Goal: Transaction & Acquisition: Download file/media

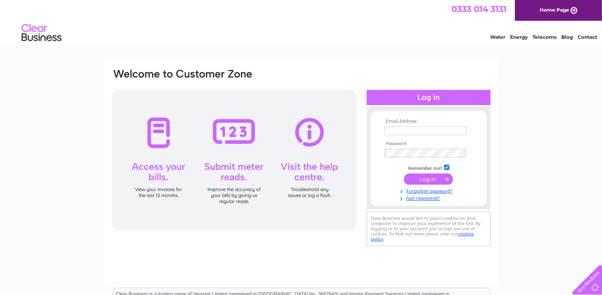
click at [392, 128] on input "text" at bounding box center [425, 130] width 82 height 9
type input "[PERSON_NAME][EMAIL_ADDRESS][PERSON_NAME][DOMAIN_NAME]"
click at [432, 159] on td at bounding box center [428, 153] width 93 height 13
click at [427, 178] on input "submit" at bounding box center [428, 178] width 49 height 11
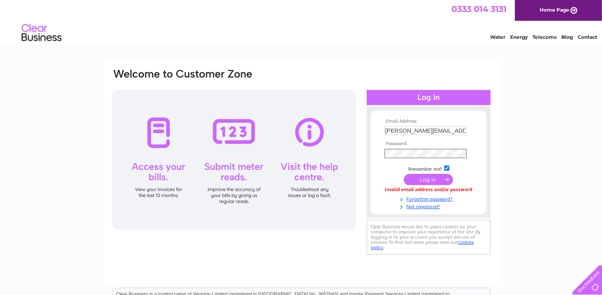
click at [436, 180] on input "submit" at bounding box center [428, 179] width 49 height 11
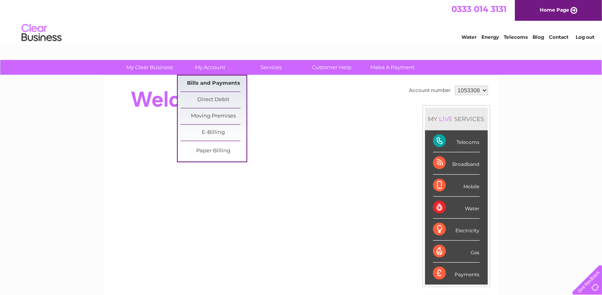
click at [209, 83] on link "Bills and Payments" at bounding box center [214, 84] width 66 height 16
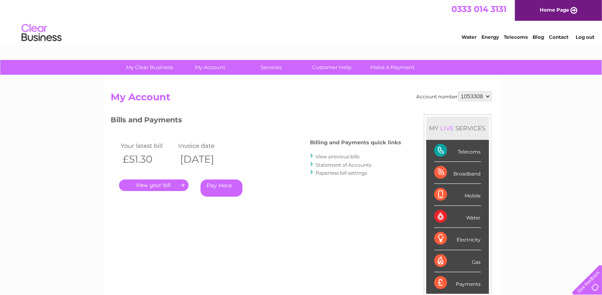
click at [152, 183] on link "." at bounding box center [154, 185] width 70 height 12
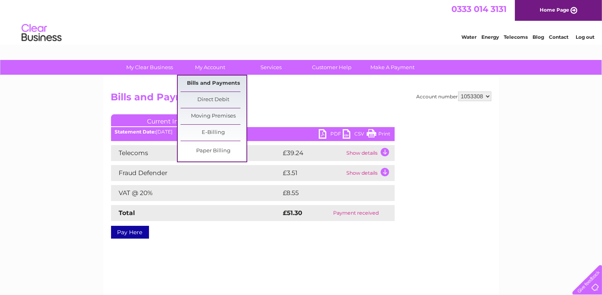
click at [213, 84] on link "Bills and Payments" at bounding box center [214, 84] width 66 height 16
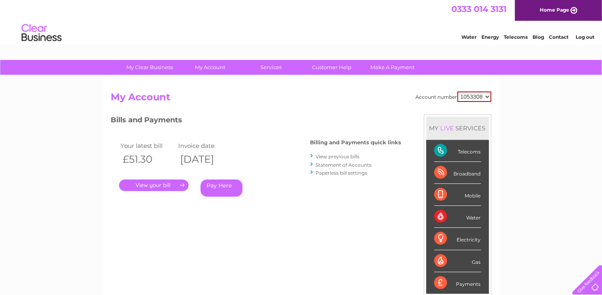
click at [331, 157] on link "View previous bills" at bounding box center [338, 156] width 44 height 6
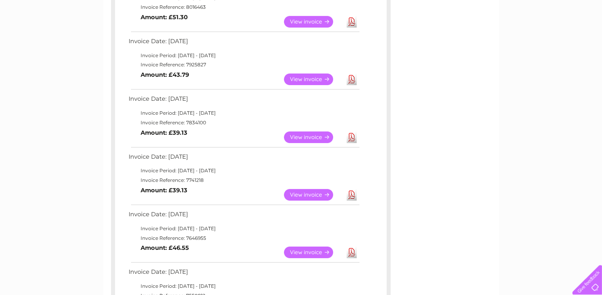
scroll to position [160, 0]
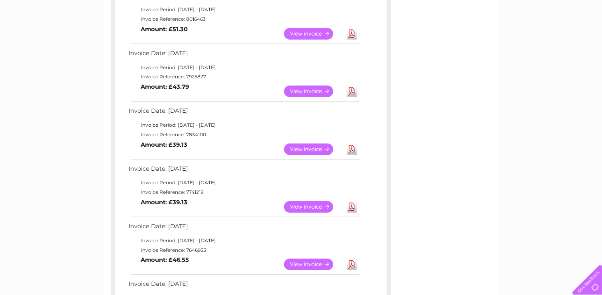
click at [350, 149] on link "Download" at bounding box center [352, 149] width 10 height 12
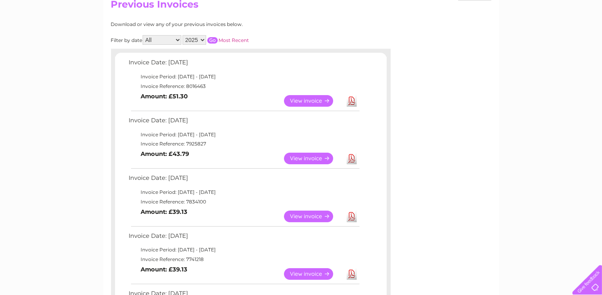
scroll to position [80, 0]
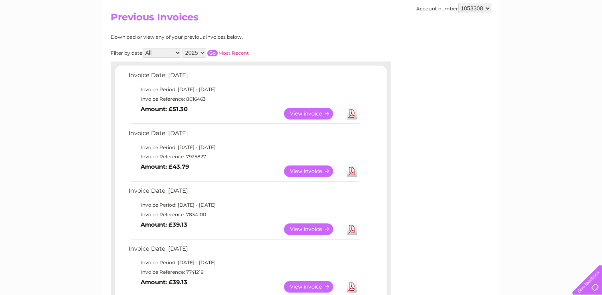
click at [352, 169] on link "Download" at bounding box center [352, 171] width 10 height 12
click at [353, 114] on link "Download" at bounding box center [352, 114] width 10 height 12
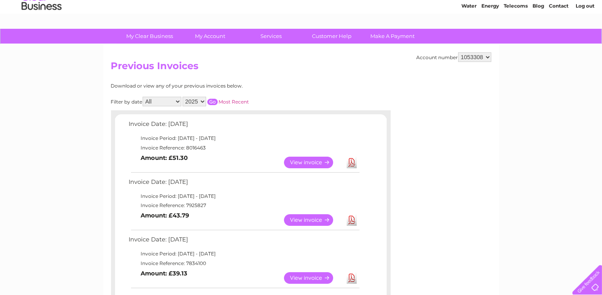
scroll to position [0, 0]
